Goal: Information Seeking & Learning: Learn about a topic

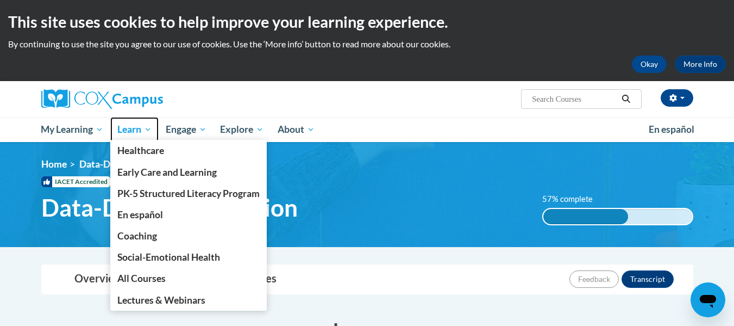
click at [133, 129] on span "Learn" at bounding box center [134, 129] width 34 height 13
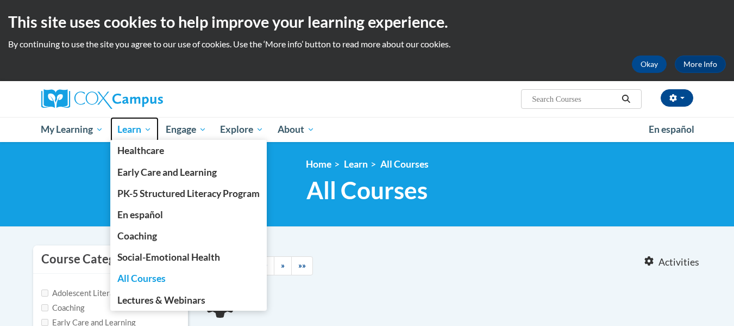
click at [136, 123] on span "Learn" at bounding box center [134, 129] width 34 height 13
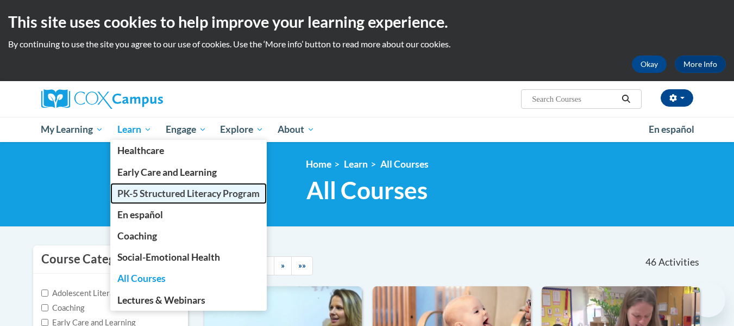
click at [147, 191] on span "PK-5 Structured Literacy Program" at bounding box center [188, 192] width 142 height 11
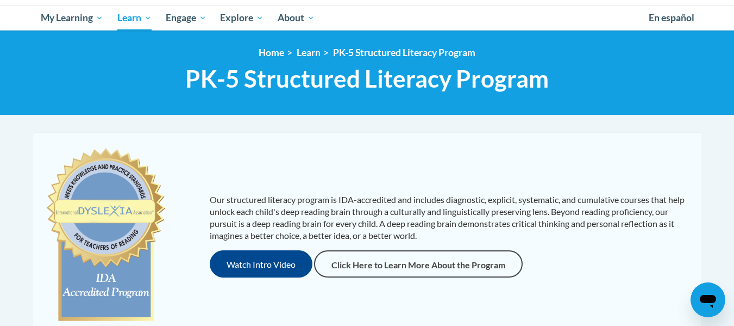
scroll to position [111, 0]
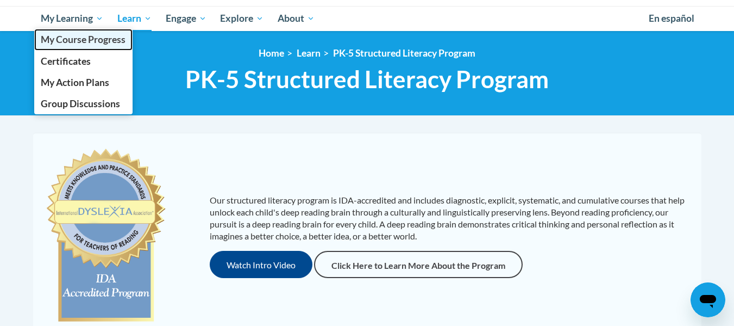
click at [83, 37] on span "My Course Progress" at bounding box center [83, 39] width 85 height 11
